Goal: Task Accomplishment & Management: Manage account settings

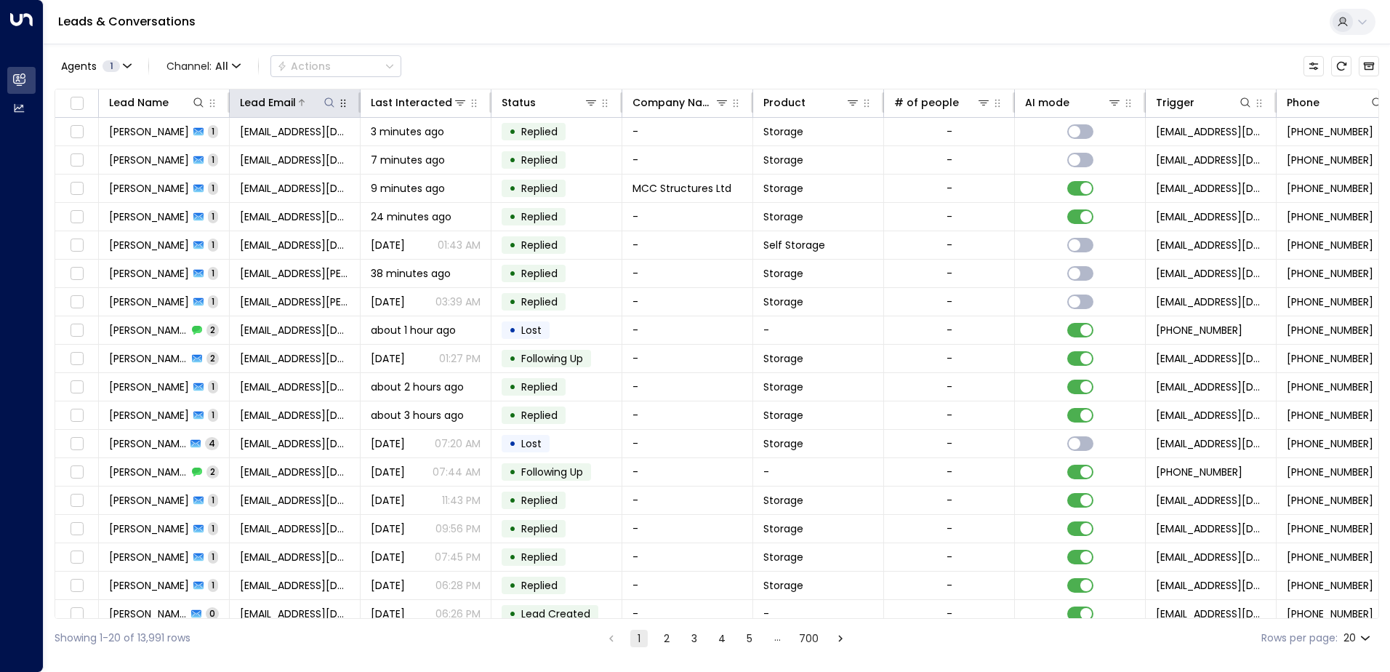
click at [327, 103] on icon at bounding box center [330, 103] width 12 height 12
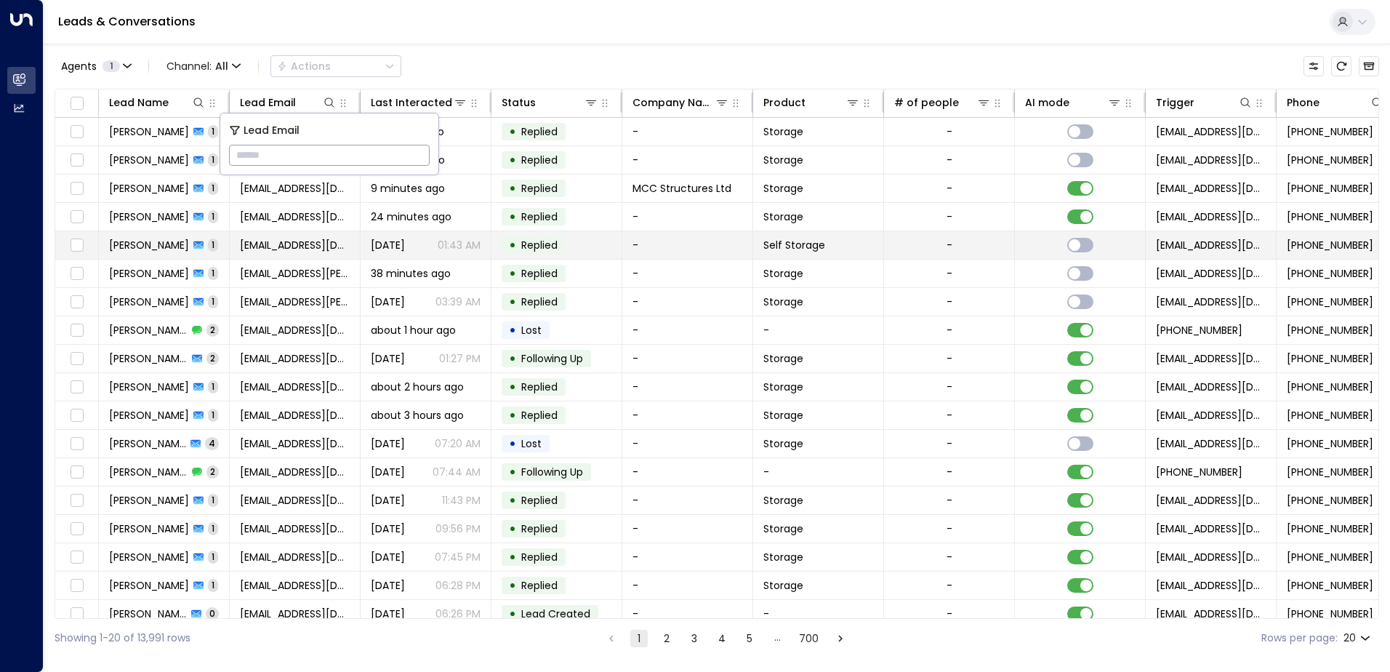
type input "**********"
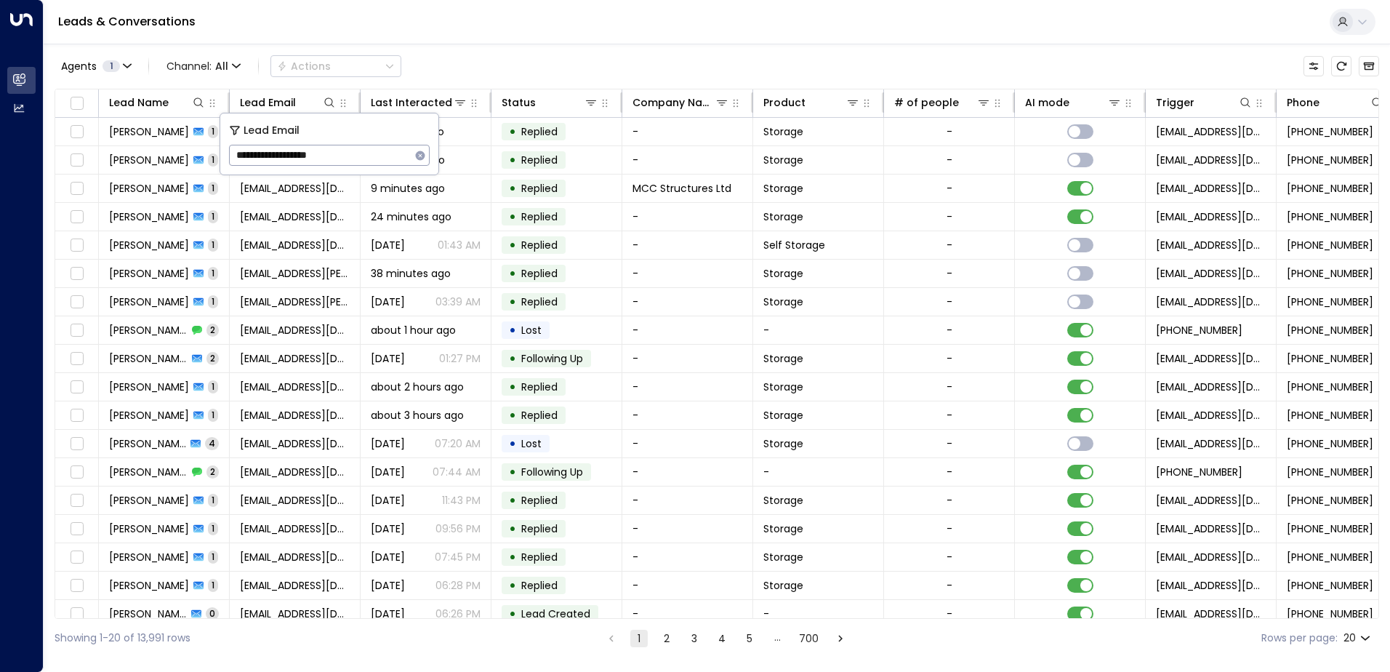
click at [410, 9] on div "Leads & Conversations" at bounding box center [717, 22] width 1347 height 44
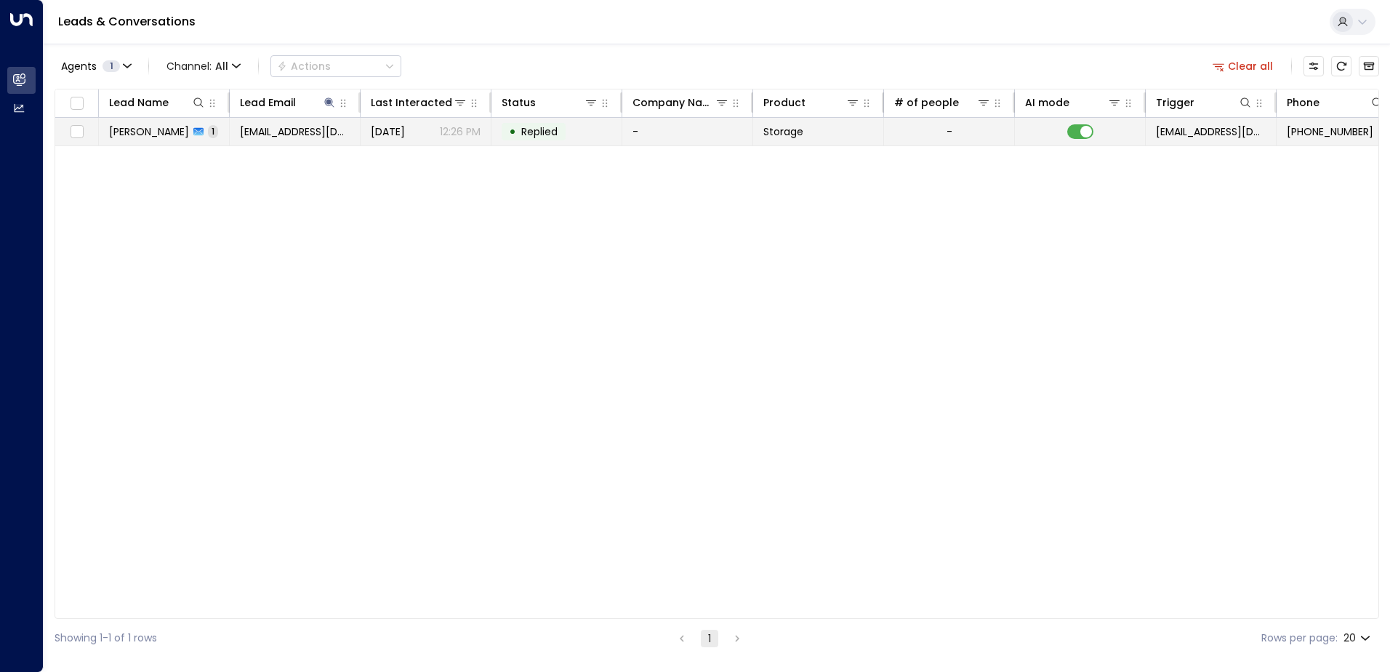
click at [160, 139] on td "[PERSON_NAME] 1" at bounding box center [164, 132] width 131 height 28
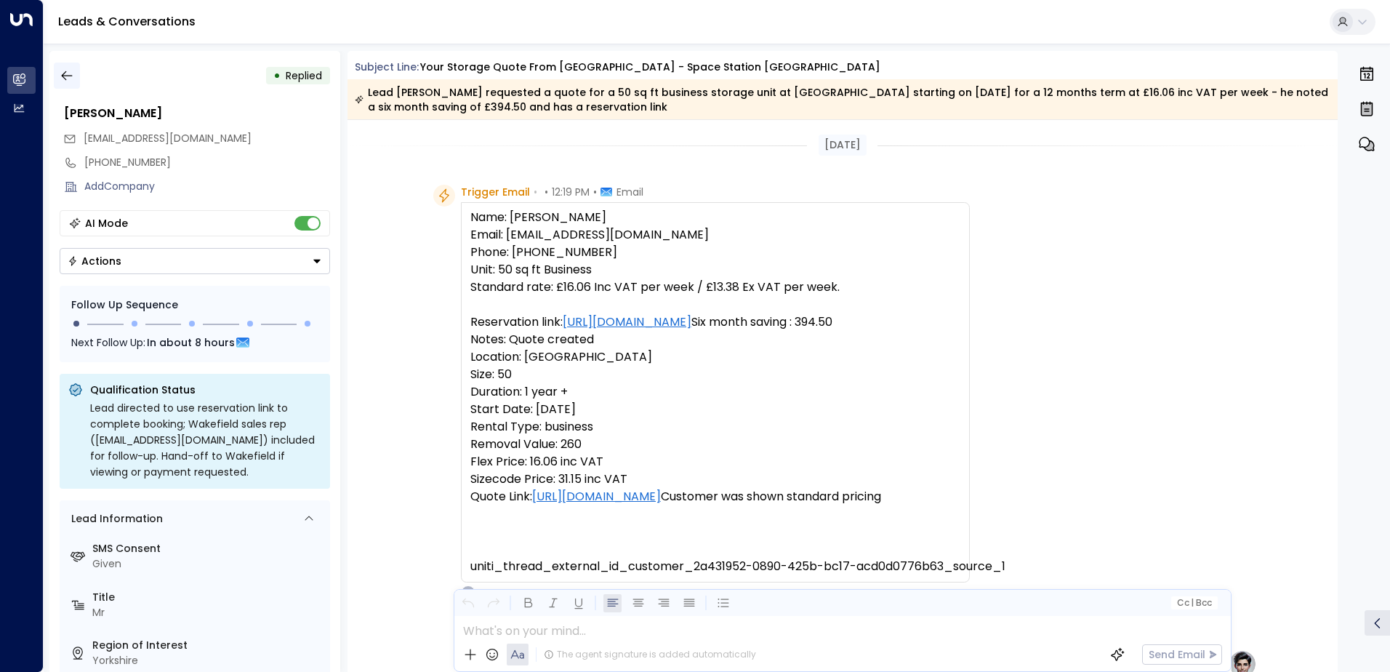
click at [68, 75] on icon "button" at bounding box center [67, 75] width 15 height 15
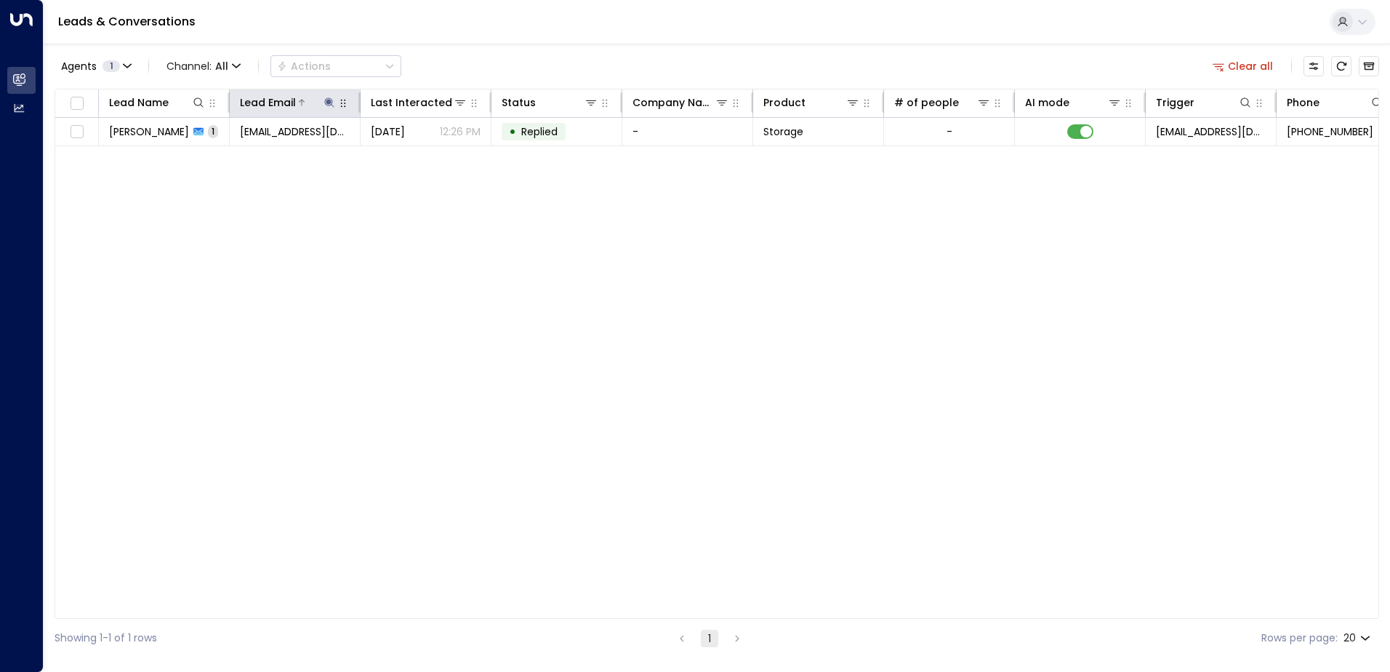
click at [329, 102] on icon at bounding box center [328, 101] width 9 height 9
click at [421, 152] on icon "button" at bounding box center [420, 155] width 9 height 9
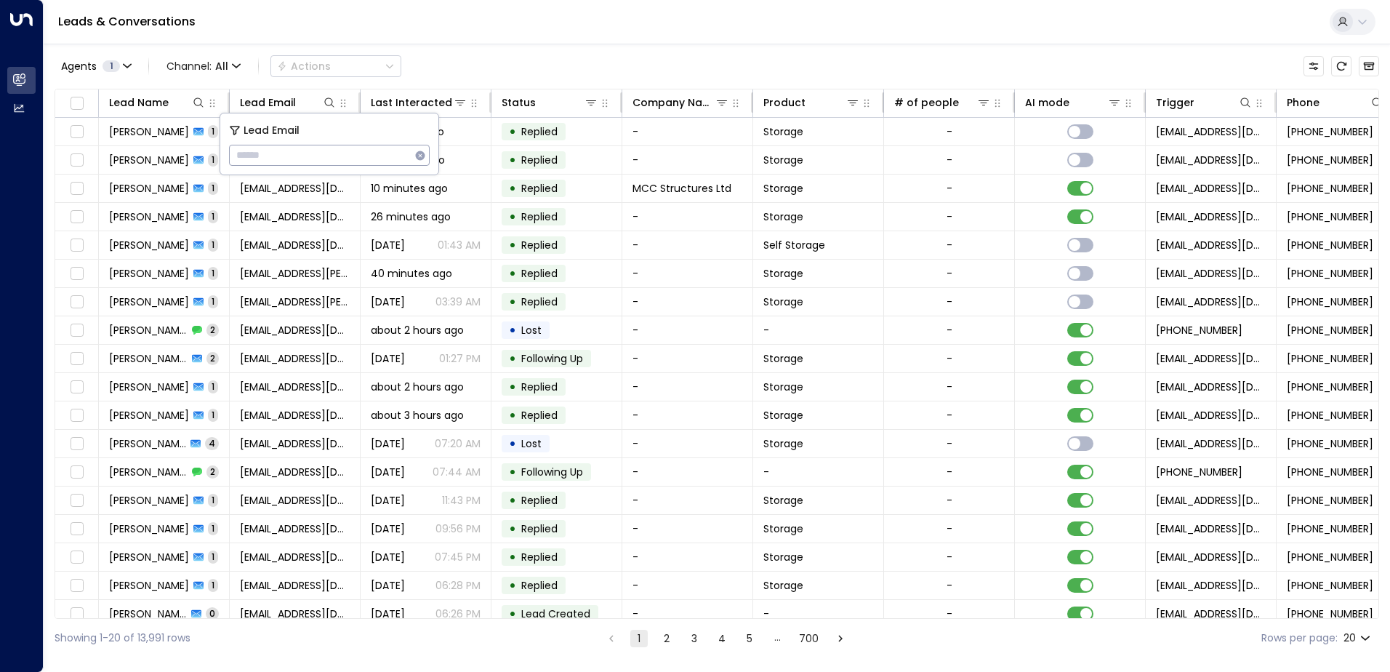
type input "**********"
click at [456, 20] on div "Leads & Conversations" at bounding box center [717, 22] width 1347 height 44
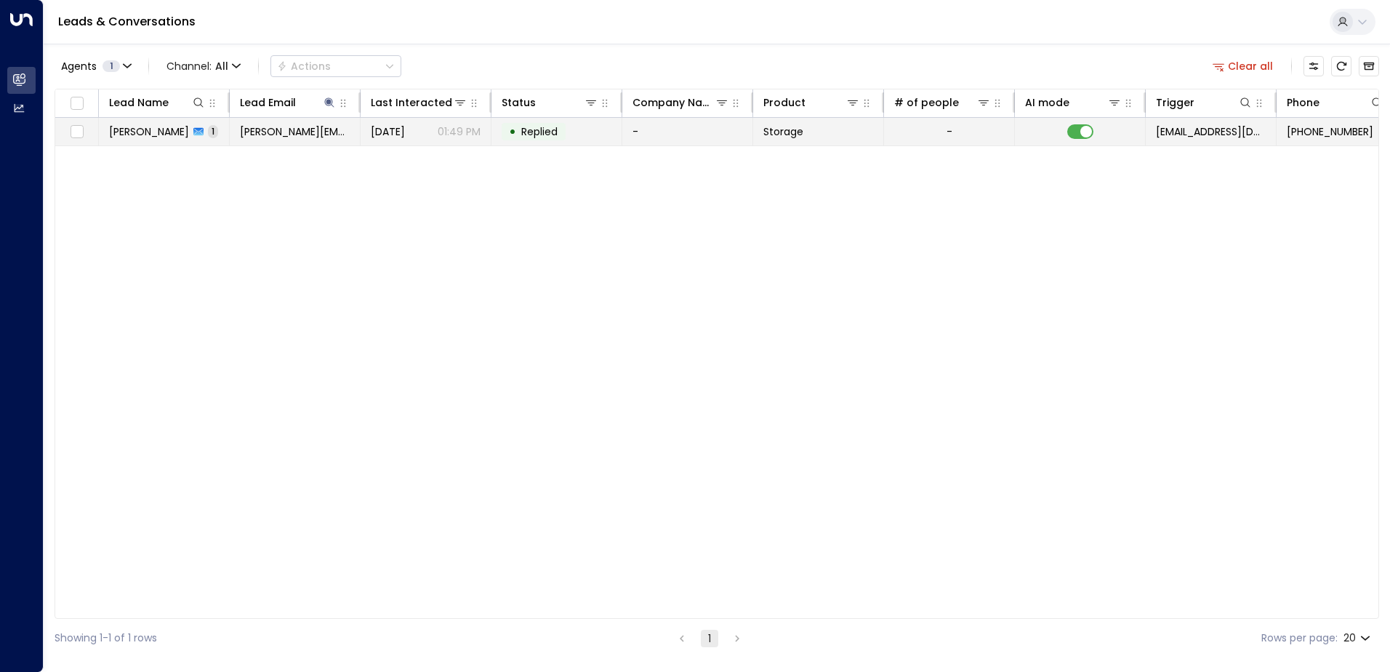
click at [156, 138] on span "[PERSON_NAME]" at bounding box center [149, 131] width 80 height 15
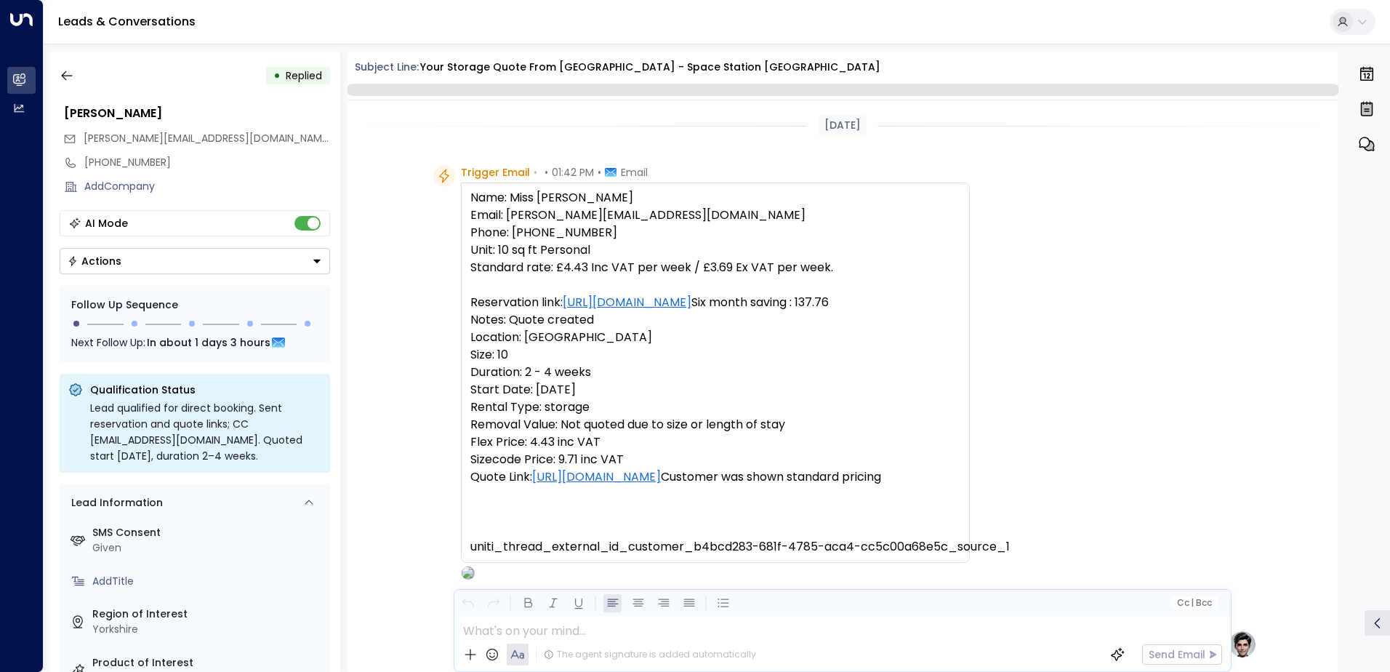
scroll to position [743, 0]
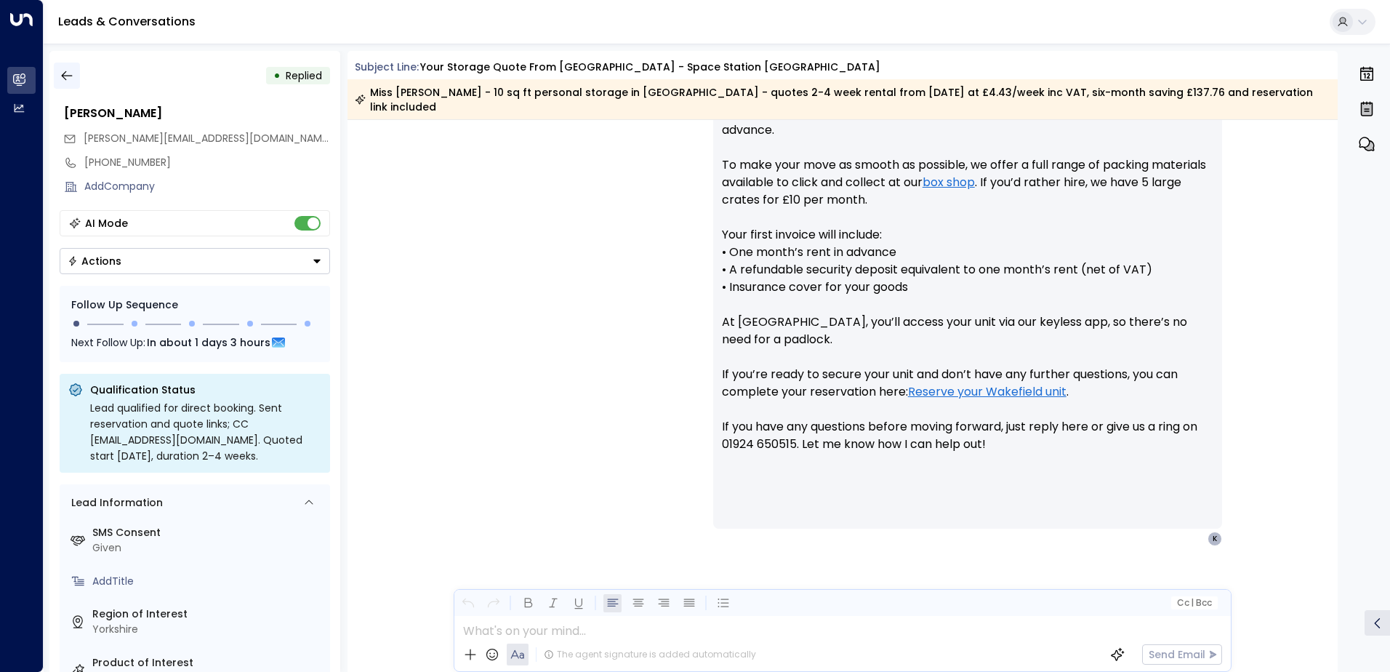
click at [60, 76] on icon "button" at bounding box center [67, 75] width 15 height 15
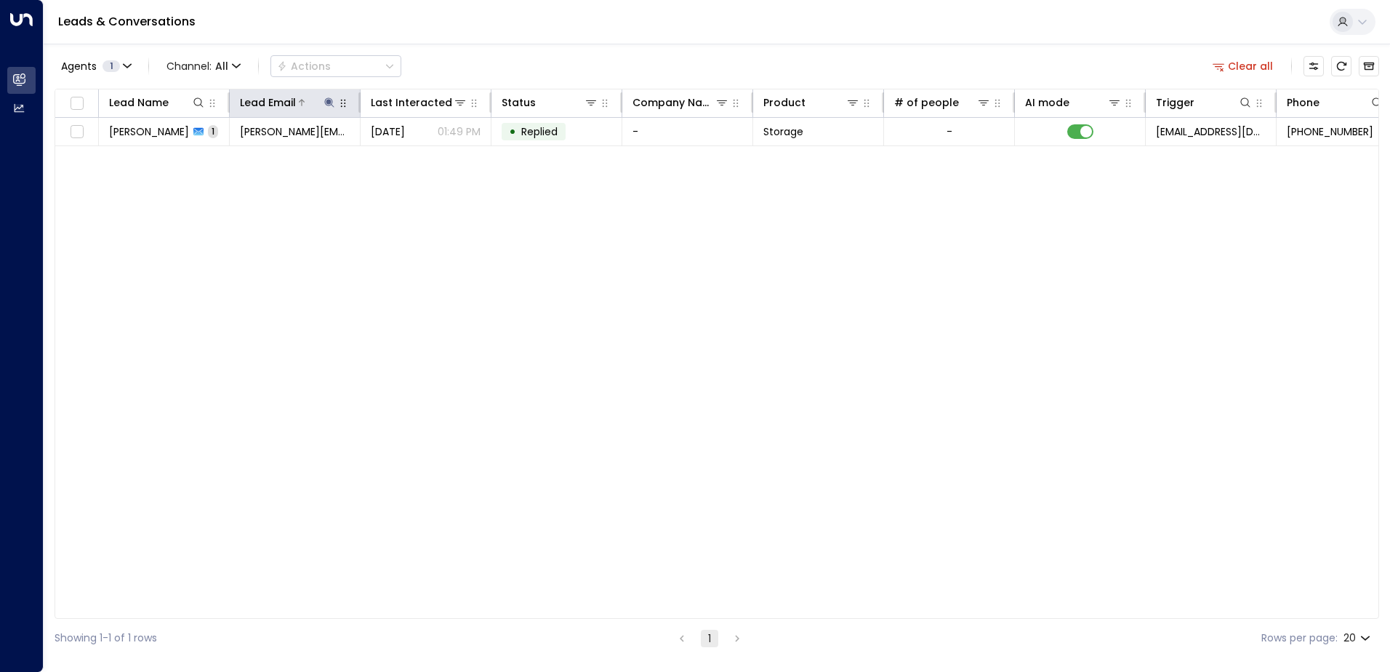
click at [330, 100] on icon at bounding box center [328, 101] width 9 height 9
click at [421, 159] on icon "button" at bounding box center [420, 155] width 9 height 9
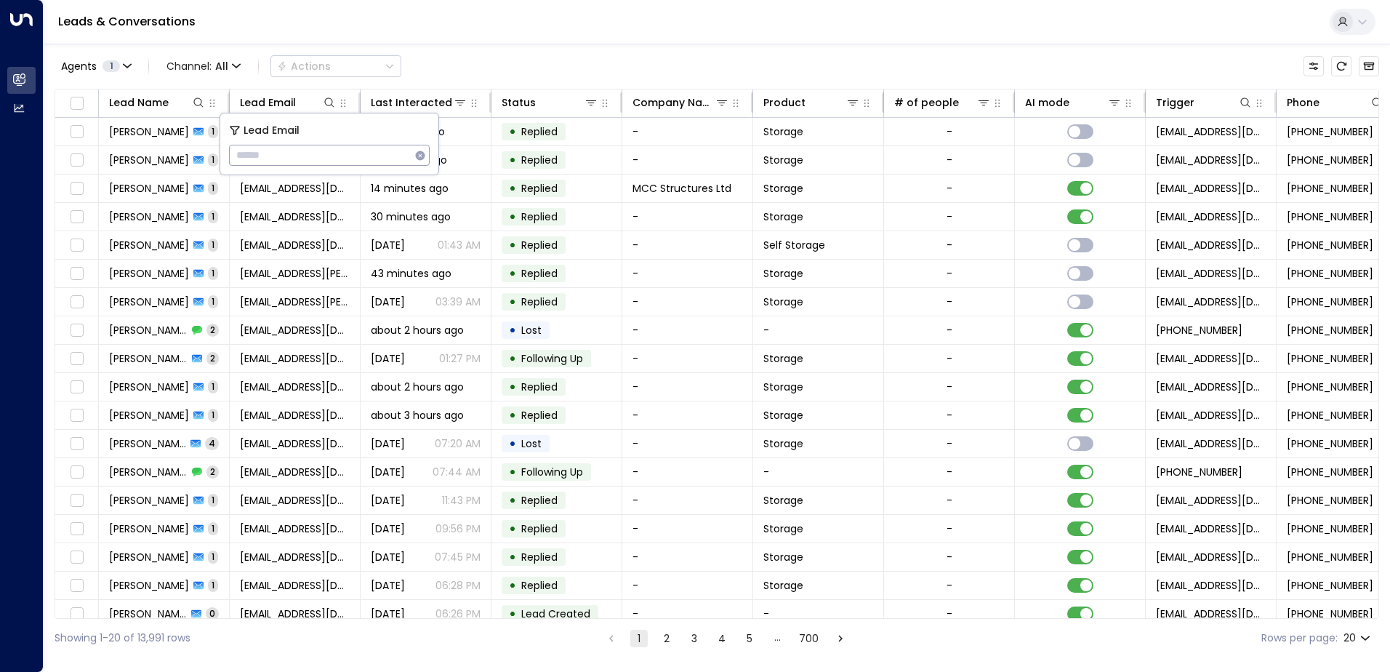
type input "**********"
click at [447, 29] on div "Leads & Conversations" at bounding box center [717, 22] width 1347 height 44
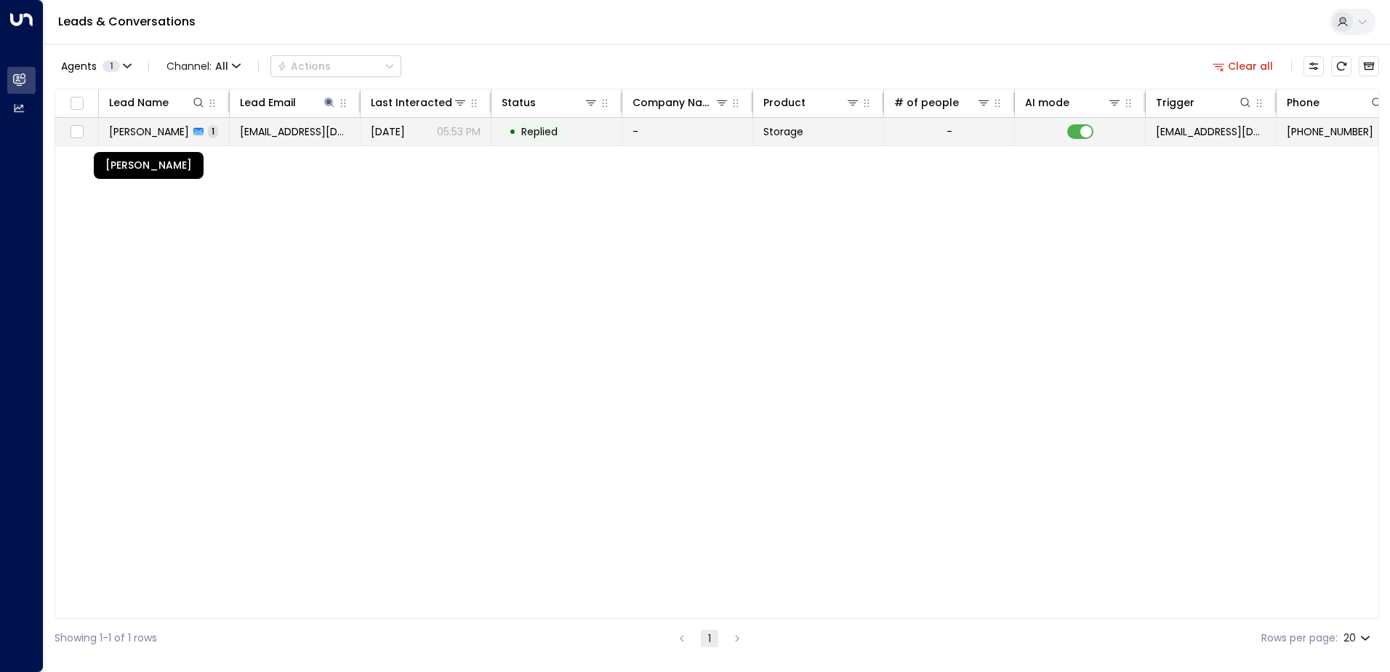
click at [183, 137] on span "[PERSON_NAME]" at bounding box center [149, 131] width 80 height 15
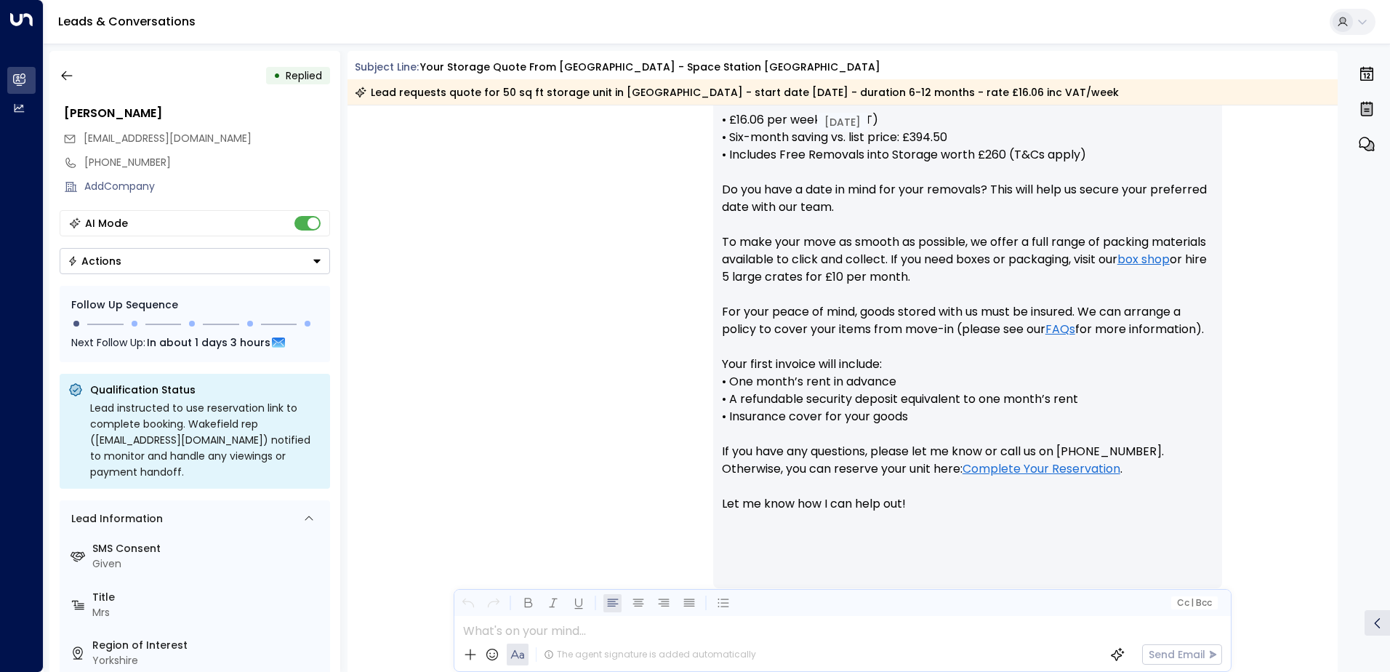
scroll to position [713, 0]
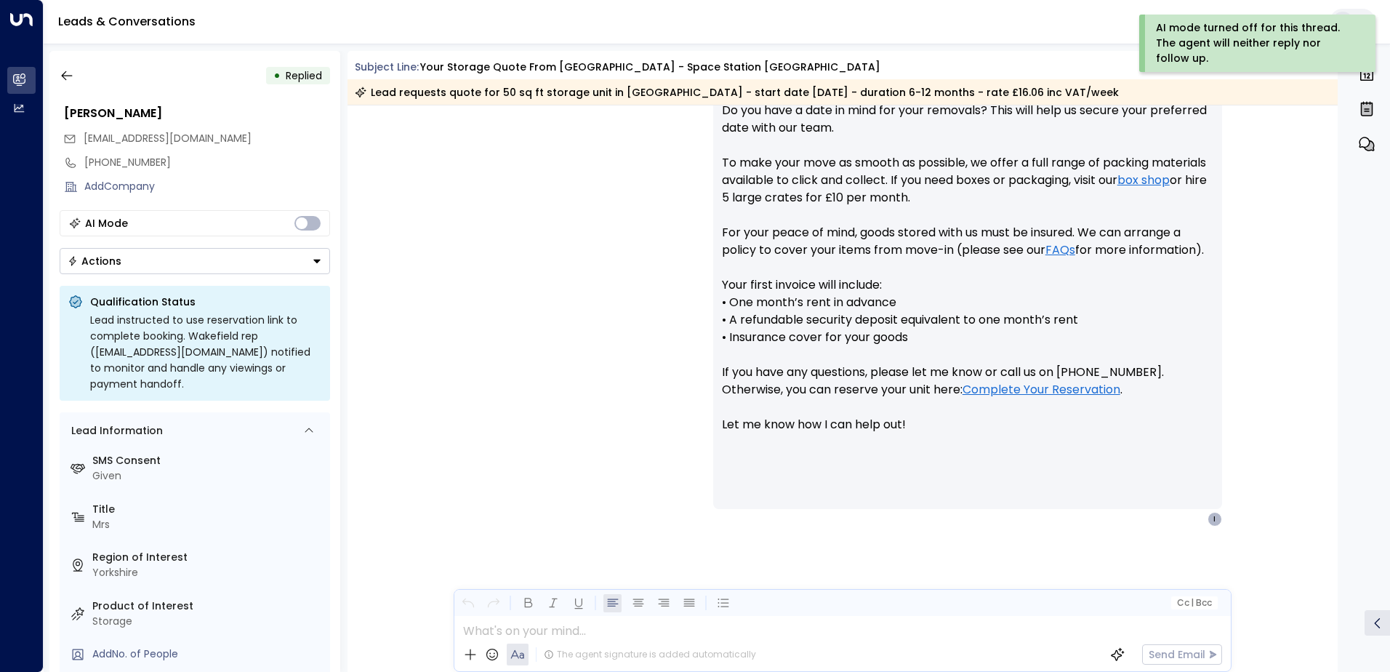
click at [318, 267] on button "Actions" at bounding box center [195, 261] width 271 height 26
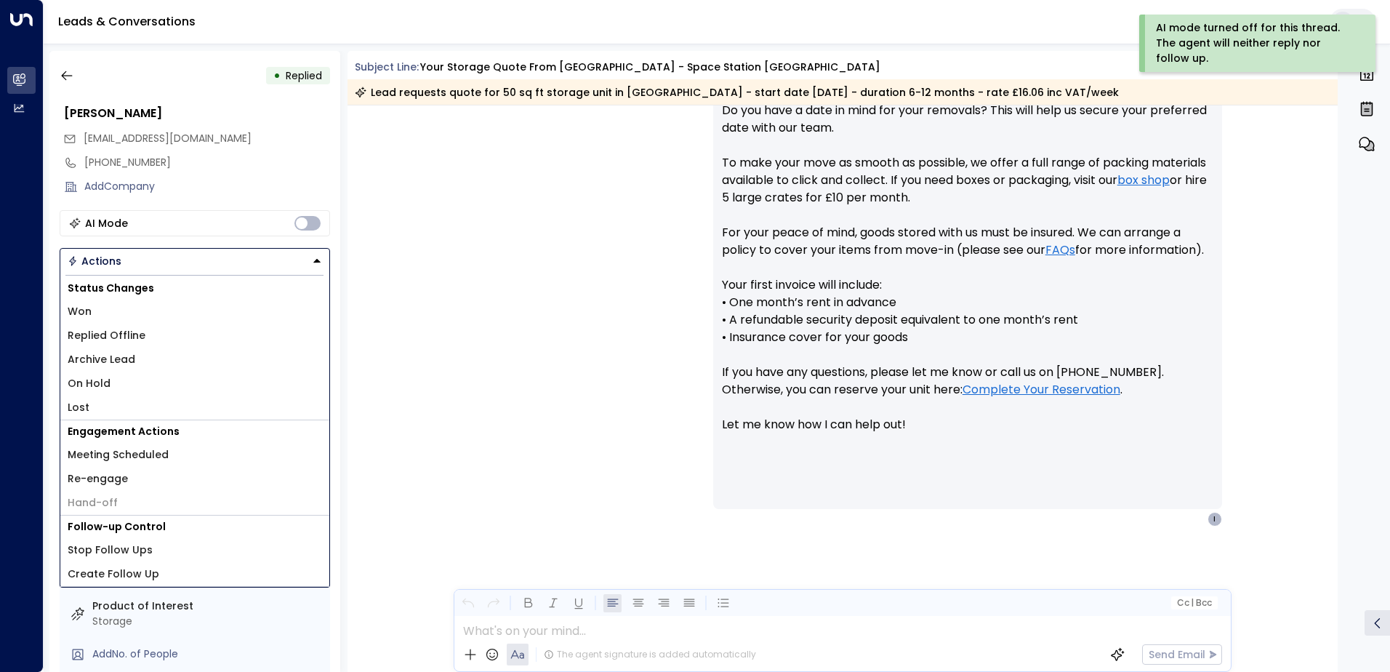
click at [135, 334] on span "Replied Offline" at bounding box center [107, 335] width 78 height 15
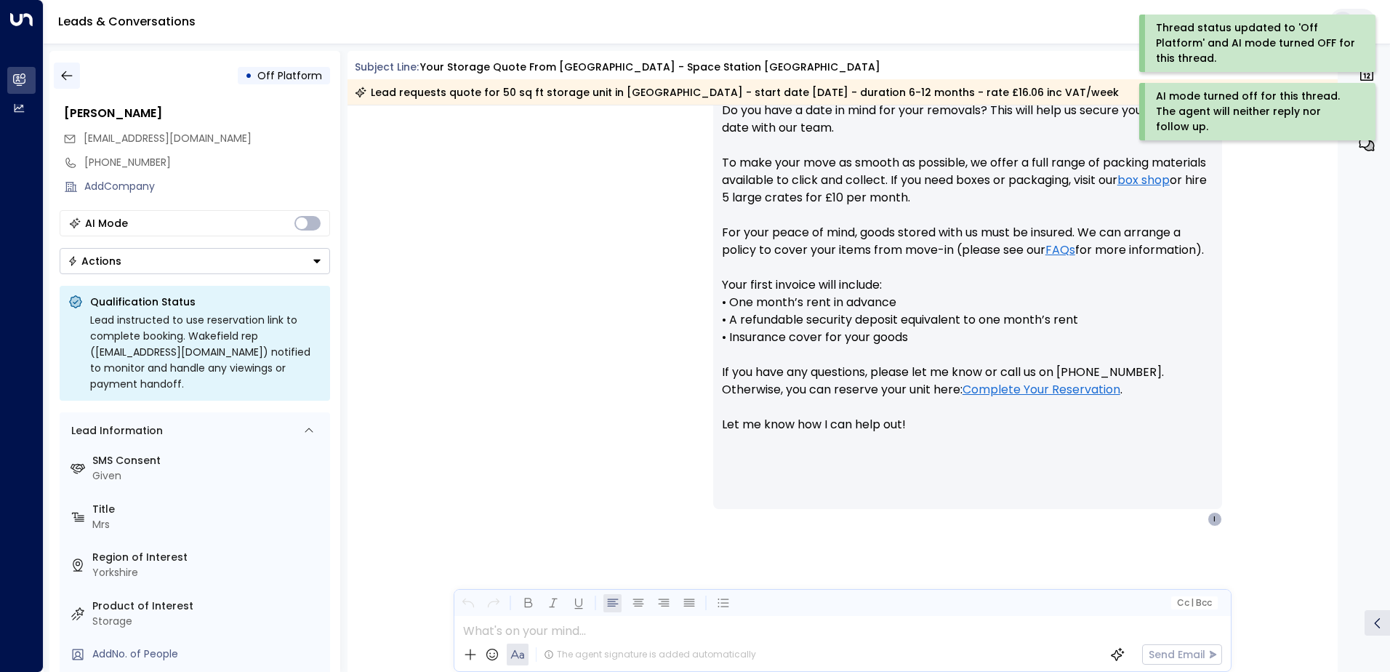
click at [60, 70] on icon "button" at bounding box center [67, 75] width 15 height 15
